Goal: Task Accomplishment & Management: Complete application form

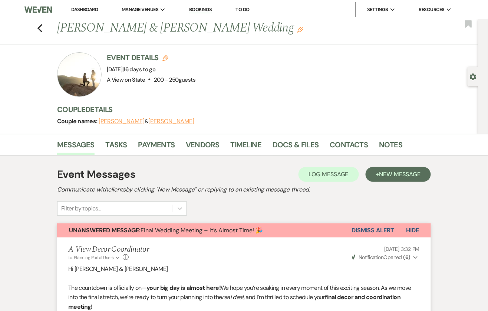
click at [88, 9] on link "Dashboard" at bounding box center [84, 9] width 27 height 6
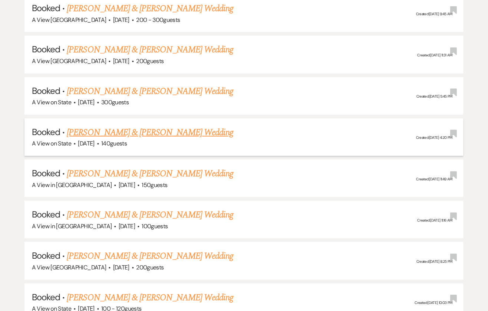
scroll to position [718, 0]
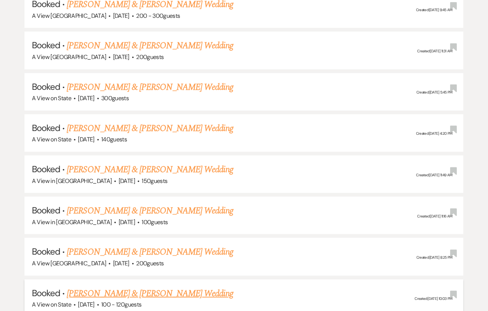
click at [124, 287] on link "[PERSON_NAME] & [PERSON_NAME] Wedding" at bounding box center [150, 293] width 166 height 13
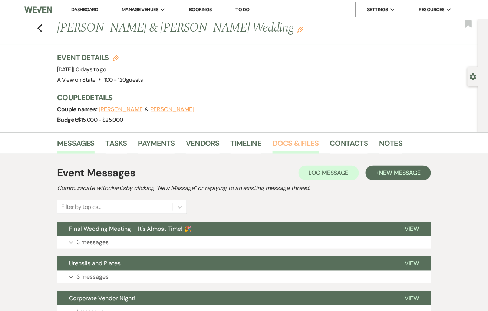
click at [280, 141] on link "Docs & Files" at bounding box center [296, 145] width 46 height 16
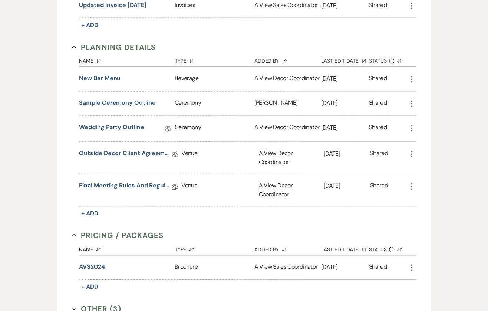
scroll to position [308, 0]
click at [116, 127] on link "Wedding Party Outline" at bounding box center [111, 128] width 65 height 11
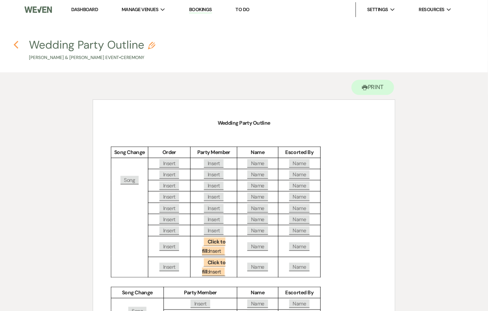
click at [16, 43] on use "button" at bounding box center [16, 45] width 5 height 8
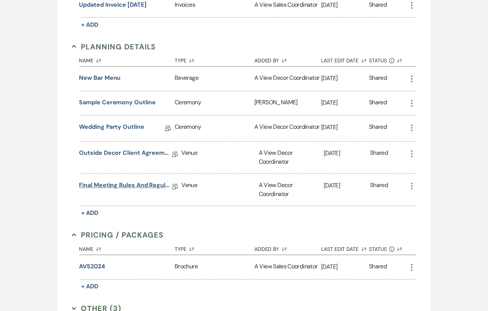
click at [111, 182] on link "Final Meeting Rules and Regulations" at bounding box center [125, 186] width 93 height 11
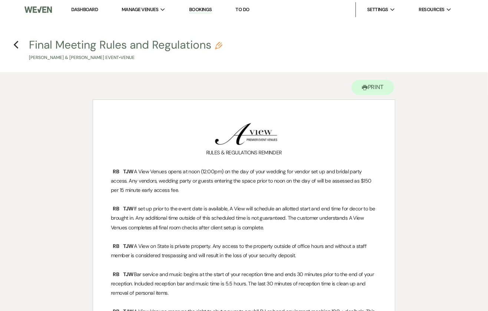
click at [19, 43] on h4 "Previous Final Meeting Rules and Regulations Pencil [PERSON_NAME] & [PERSON_NAM…" at bounding box center [244, 49] width 488 height 24
click at [14, 42] on icon "Previous" at bounding box center [16, 44] width 6 height 9
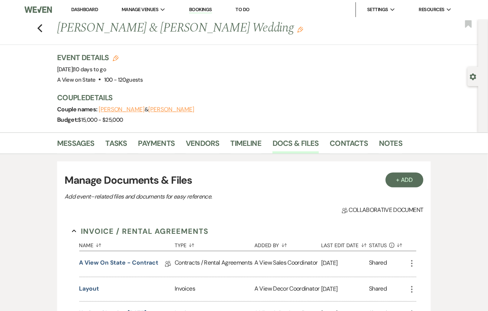
scroll to position [308, 0]
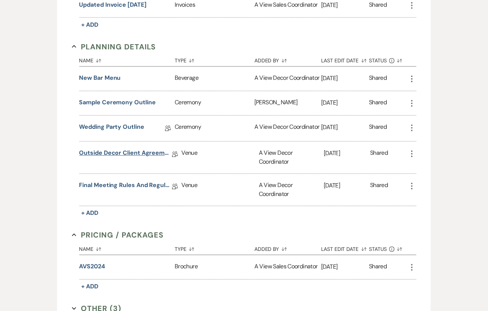
click at [124, 149] on link "Outside Decor Client Agreement" at bounding box center [125, 154] width 93 height 11
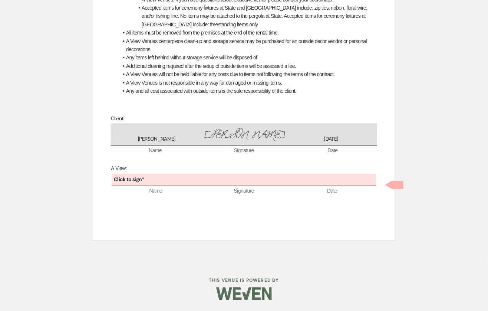
scroll to position [389, 0]
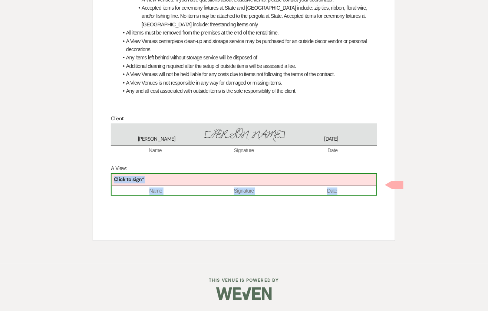
click at [199, 182] on div "Click to sign*" at bounding box center [244, 180] width 265 height 12
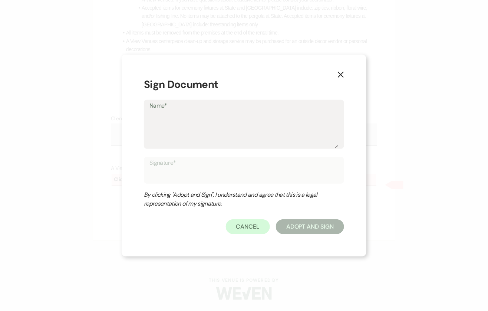
type textarea "P"
type input "P"
type textarea "Ph"
type input "Ph"
type textarea "Pha"
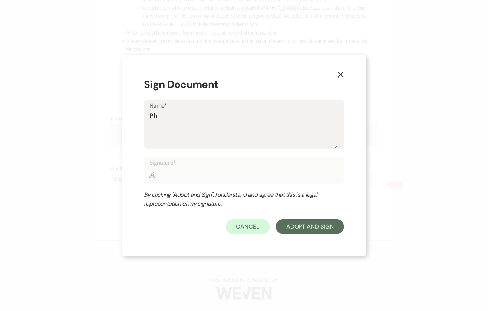
type input "Pha"
type textarea "Phar"
type input "Phar"
type textarea "Pharn"
type input "Pharn"
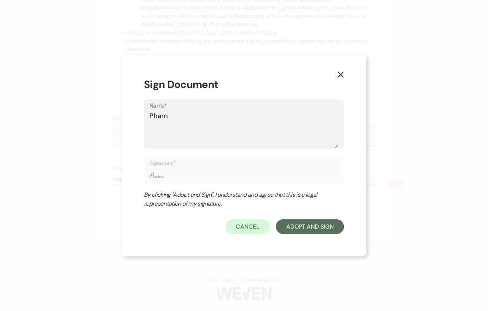
type textarea "Pharna"
type input "Pharna"
type textarea "Pharna"
type input "Pharna"
type textarea "Pharna C"
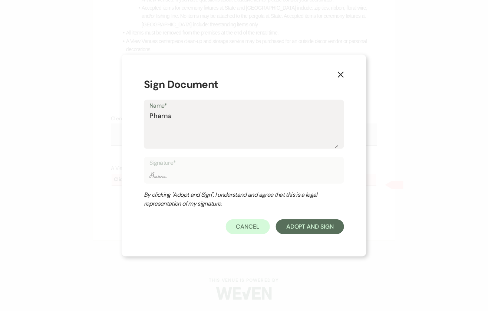
type input "Pharna C"
type textarea "Pharna Ch"
type input "Pharna Ch"
type textarea "Pharna Chu"
type input "Pharna Chu"
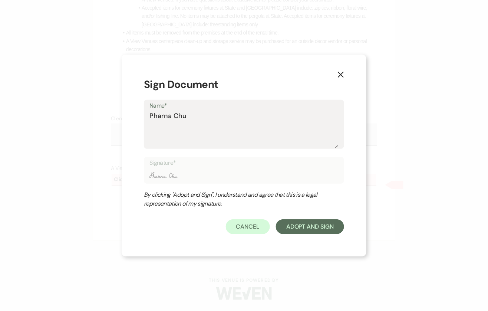
type textarea "Pharna Chuo"
type input "Pharna Chuo"
type textarea "Pharna Chuol"
type input "Pharna Chuol"
type textarea "Pharna Chuol"
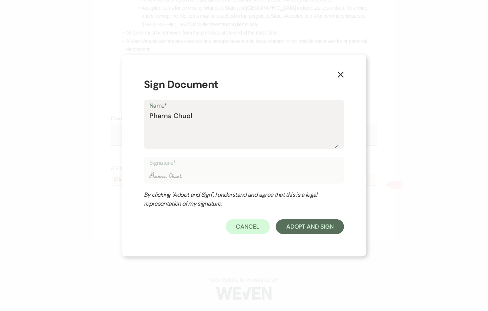
click at [309, 236] on div "X Sign Document Name* Pharna Chuol Signature* Pharna Chuol By clicking "Adopt a…" at bounding box center [244, 156] width 245 height 202
click at [307, 230] on button "Adopt And Sign" at bounding box center [310, 226] width 68 height 15
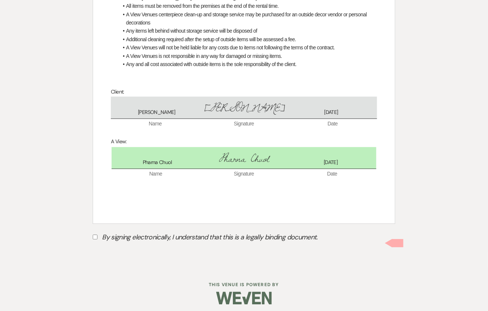
scroll to position [421, 0]
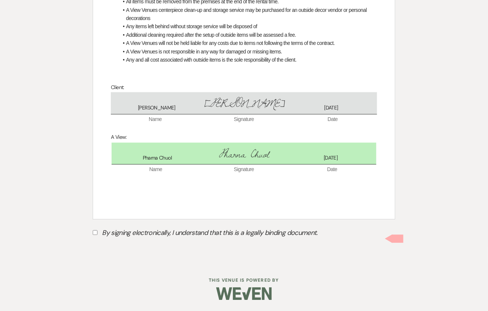
click at [141, 234] on label "By signing electronically, I understand that this is a legally binding document." at bounding box center [244, 234] width 303 height 14
click at [98, 234] on input "By signing electronically, I understand that this is a legally binding document." at bounding box center [95, 232] width 5 height 5
checkbox input "true"
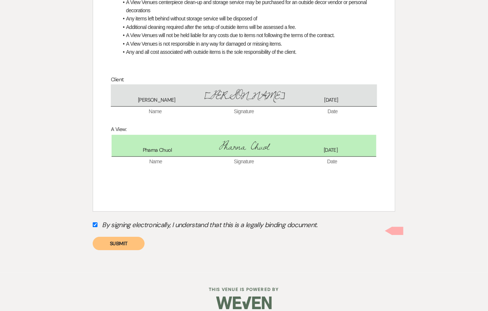
click at [124, 250] on button "Submit" at bounding box center [119, 243] width 52 height 13
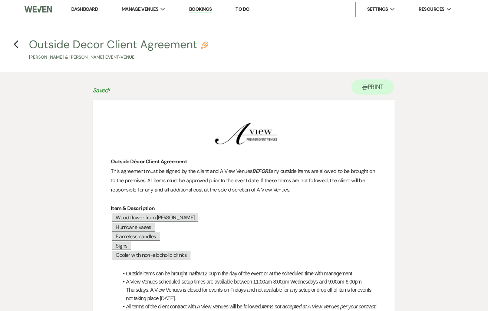
scroll to position [0, 0]
click at [15, 48] on icon "Previous" at bounding box center [16, 44] width 6 height 9
